Goal: Complete application form

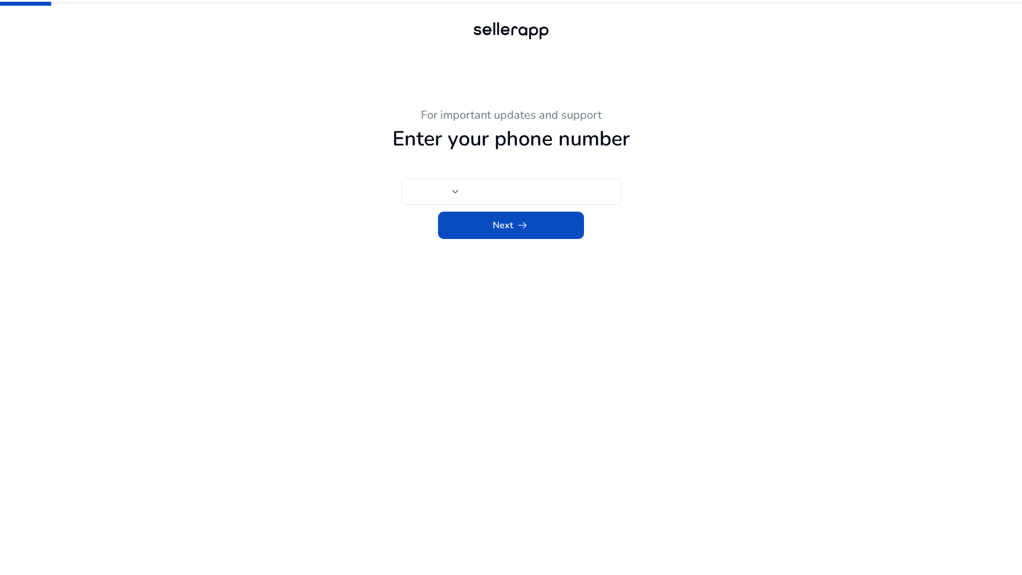
type input "***"
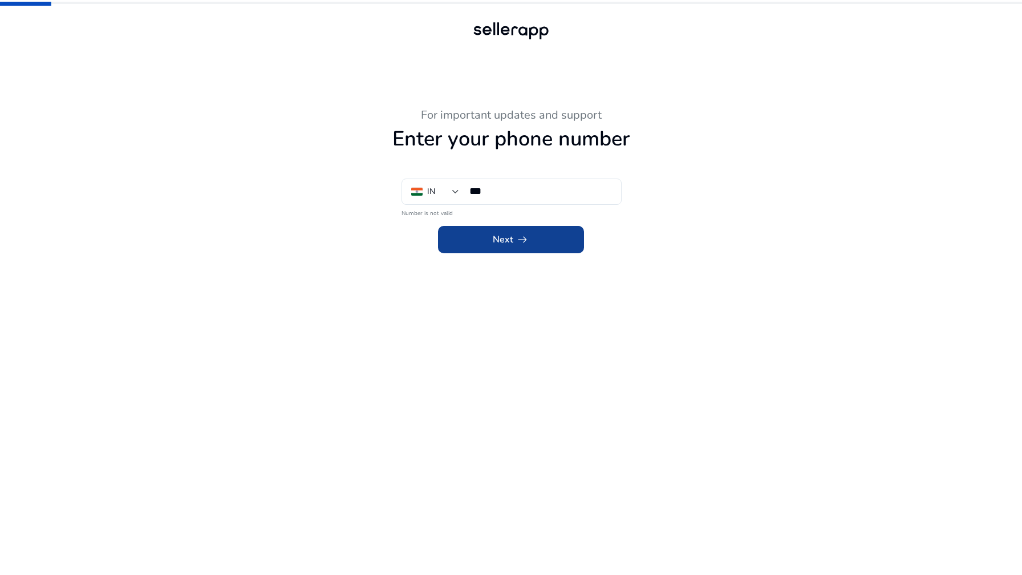
click at [510, 239] on span "Next arrow_right_alt" at bounding box center [511, 240] width 36 height 14
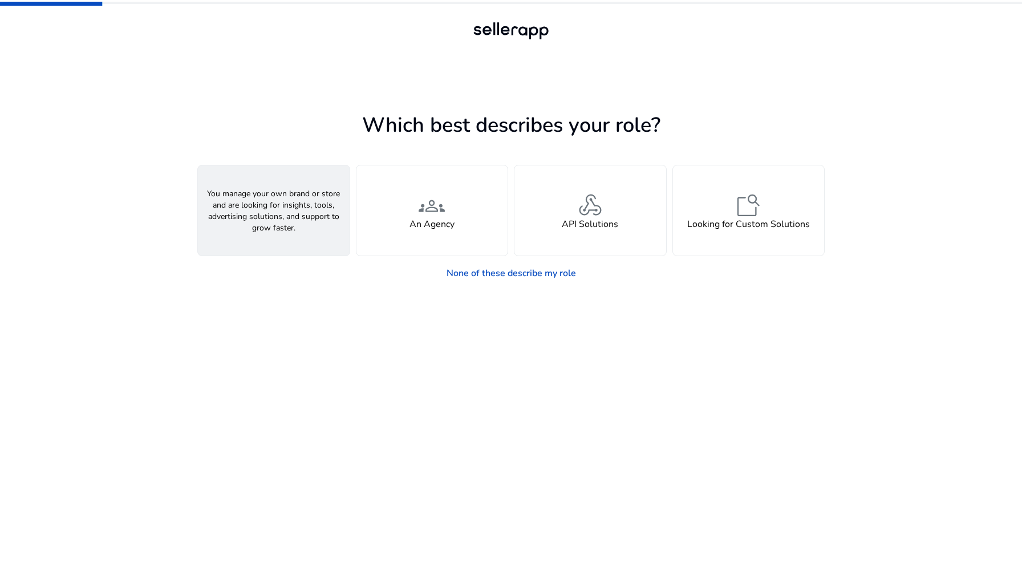
click at [322, 219] on div "person A Seller" at bounding box center [274, 210] width 152 height 90
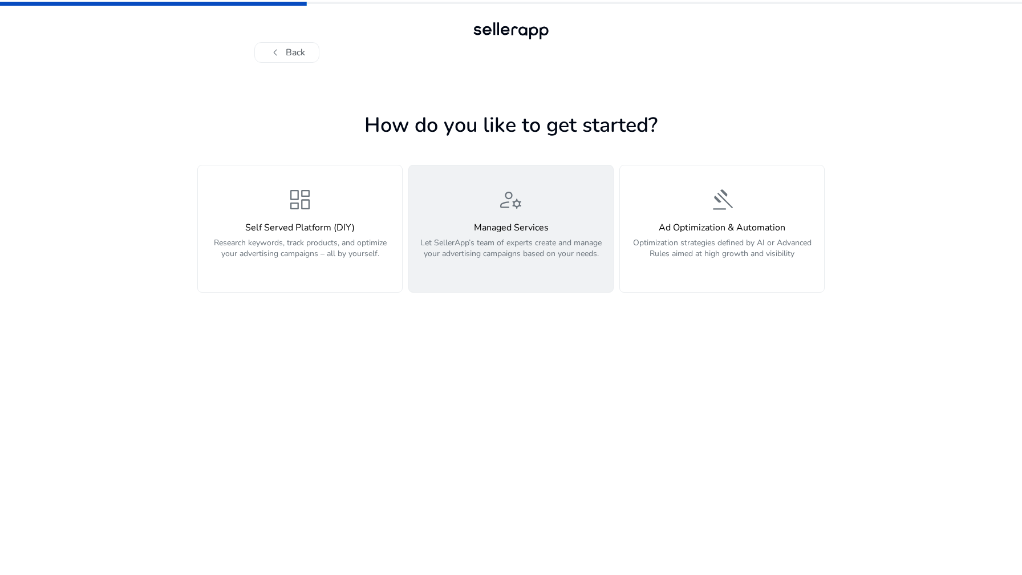
click at [458, 212] on div "manage_accounts Managed Services Let SellerApp’s team of experts create and man…" at bounding box center [511, 229] width 190 height 86
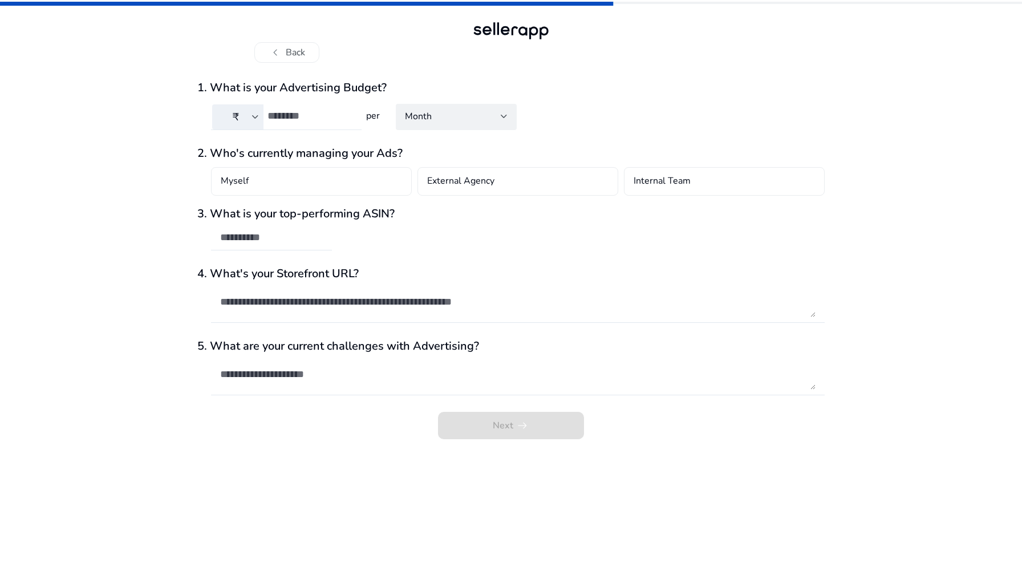
type input "*"
click at [348, 110] on input "*" at bounding box center [309, 115] width 85 height 13
click at [491, 422] on span "submit" at bounding box center [511, 425] width 146 height 27
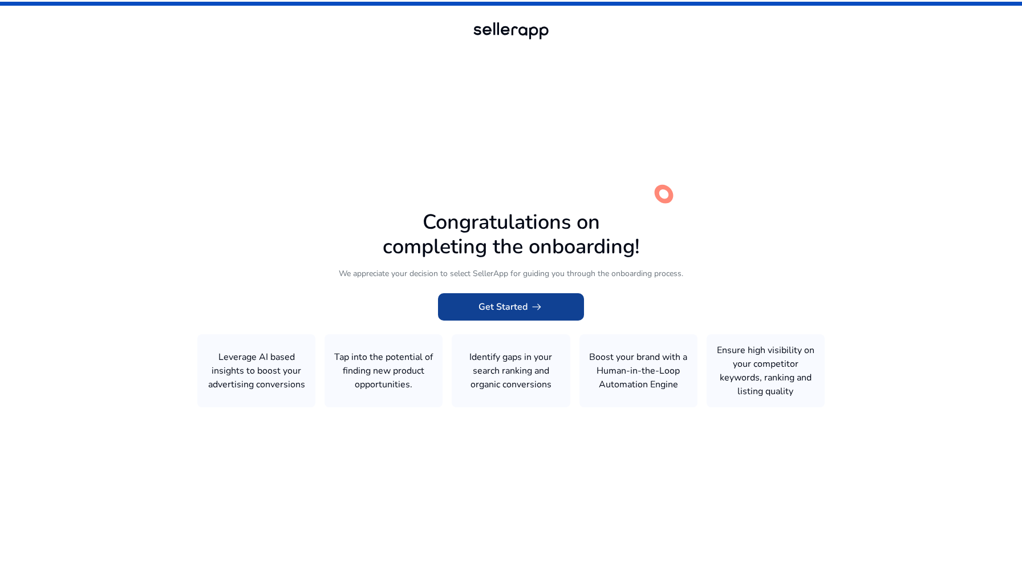
click at [511, 310] on span "Get Started arrow_right_alt" at bounding box center [510, 307] width 65 height 14
